Goal: Find specific page/section: Find specific page/section

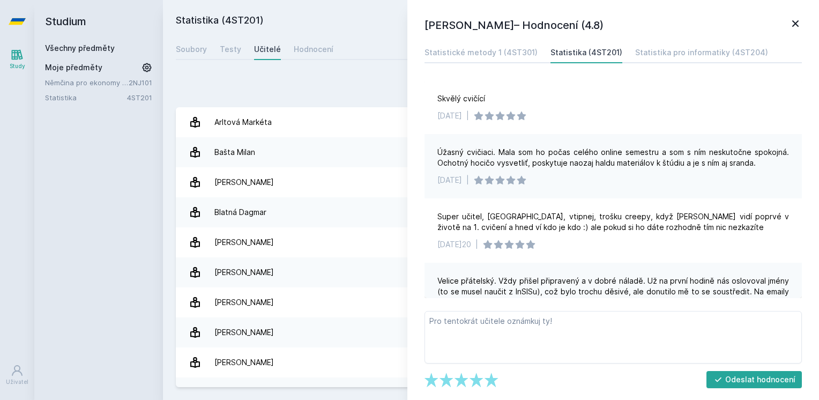
click at [791, 27] on icon at bounding box center [795, 23] width 13 height 13
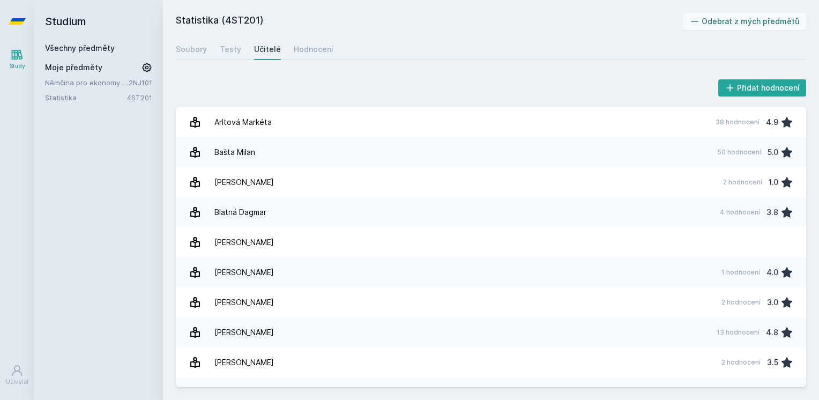
click at [20, 57] on icon at bounding box center [17, 55] width 11 height 10
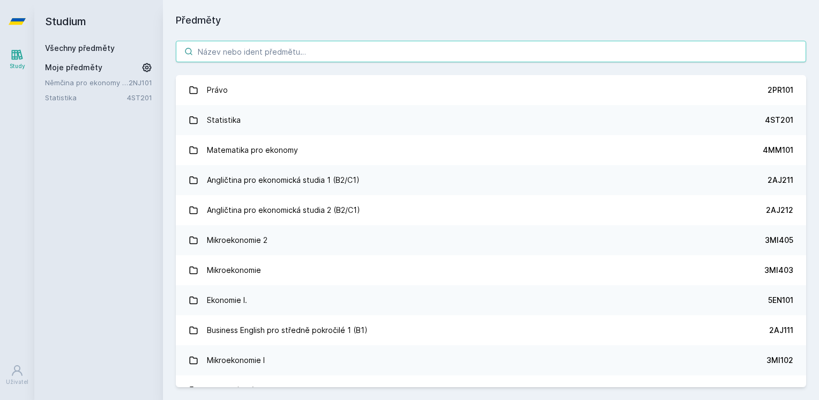
click at [246, 59] on input "search" at bounding box center [491, 51] width 630 height 21
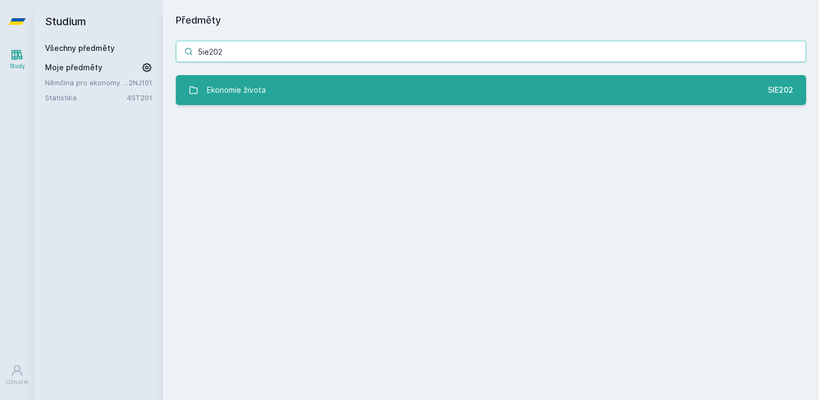
type input "5ie202"
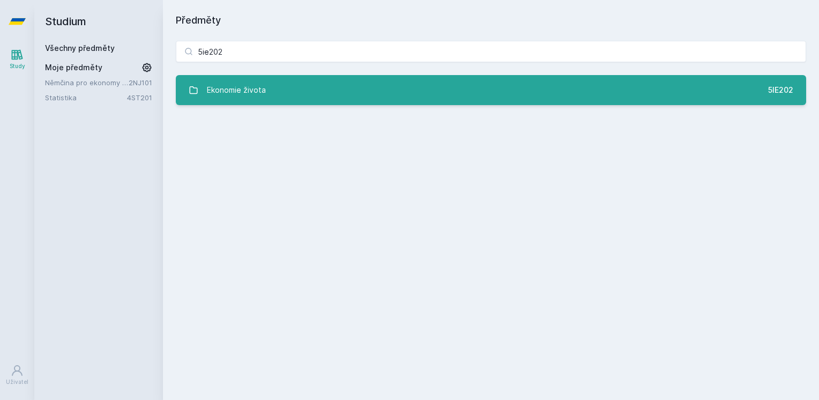
click at [274, 100] on link "Ekonomie života 5IE202" at bounding box center [491, 90] width 630 height 30
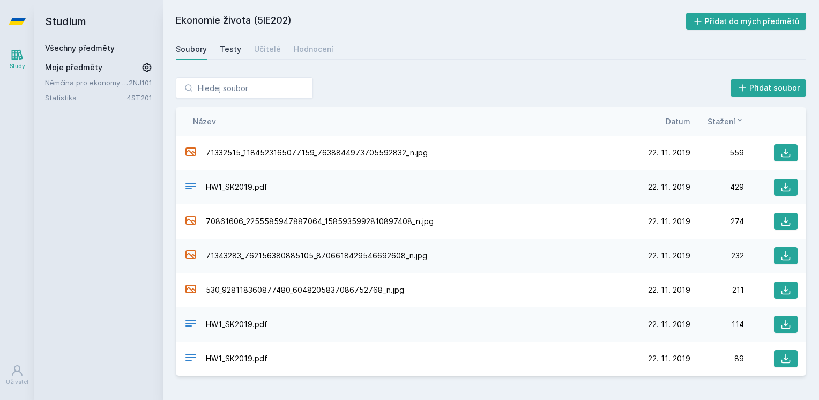
click at [233, 48] on div "Testy" at bounding box center [230, 49] width 21 height 11
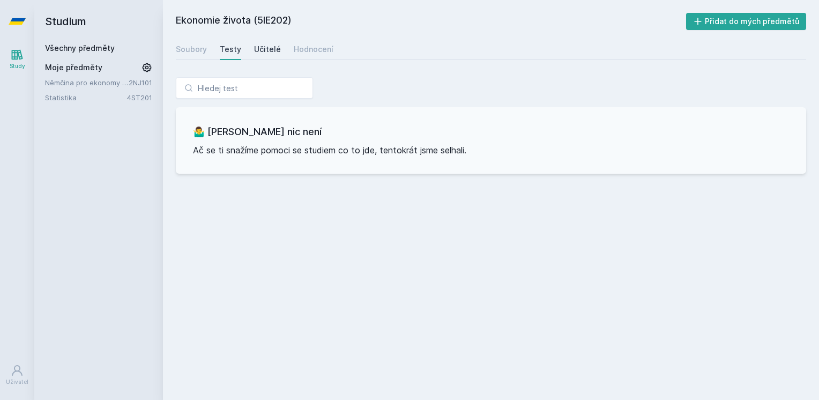
click at [269, 52] on div "Učitelé" at bounding box center [267, 49] width 27 height 11
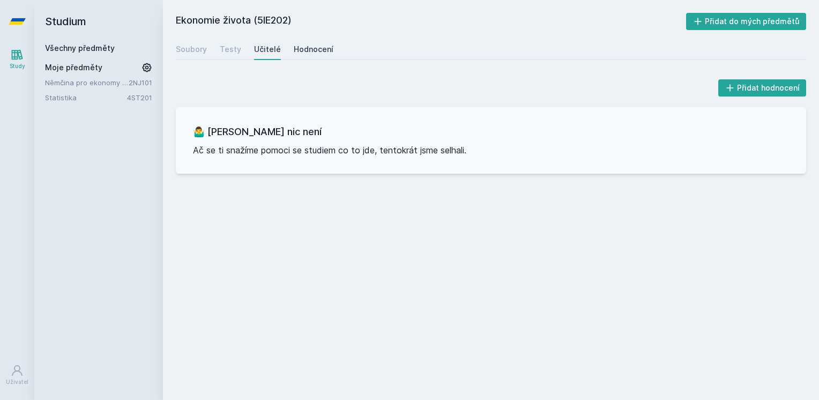
click at [313, 48] on div "Hodnocení" at bounding box center [314, 49] width 40 height 11
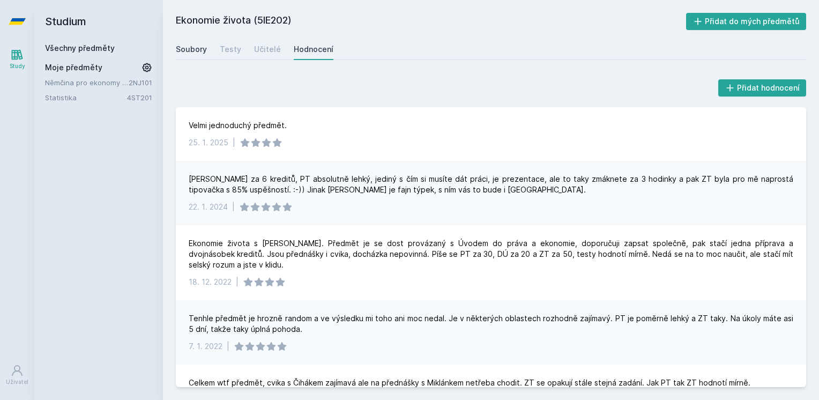
click at [184, 52] on div "Soubory" at bounding box center [191, 49] width 31 height 11
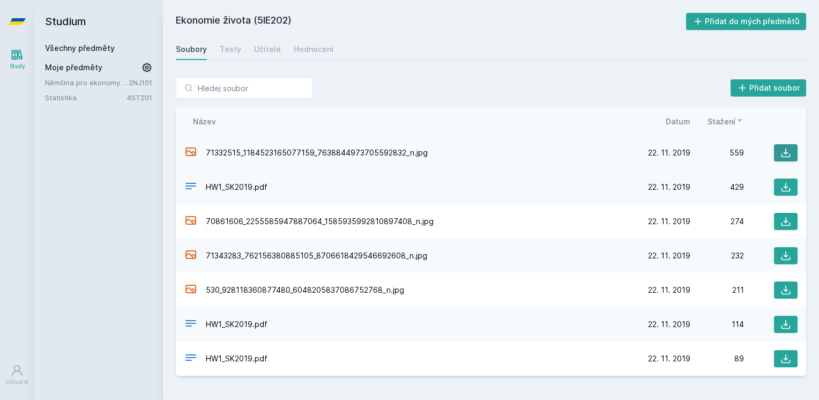
click at [785, 158] on icon at bounding box center [786, 152] width 11 height 11
click at [481, 34] on div "Ekonomie života (5IE202) Přidat do mých předmětů [GEOGRAPHIC_DATA] Testy Učitel…" at bounding box center [491, 200] width 630 height 374
